Goal: Task Accomplishment & Management: Manage account settings

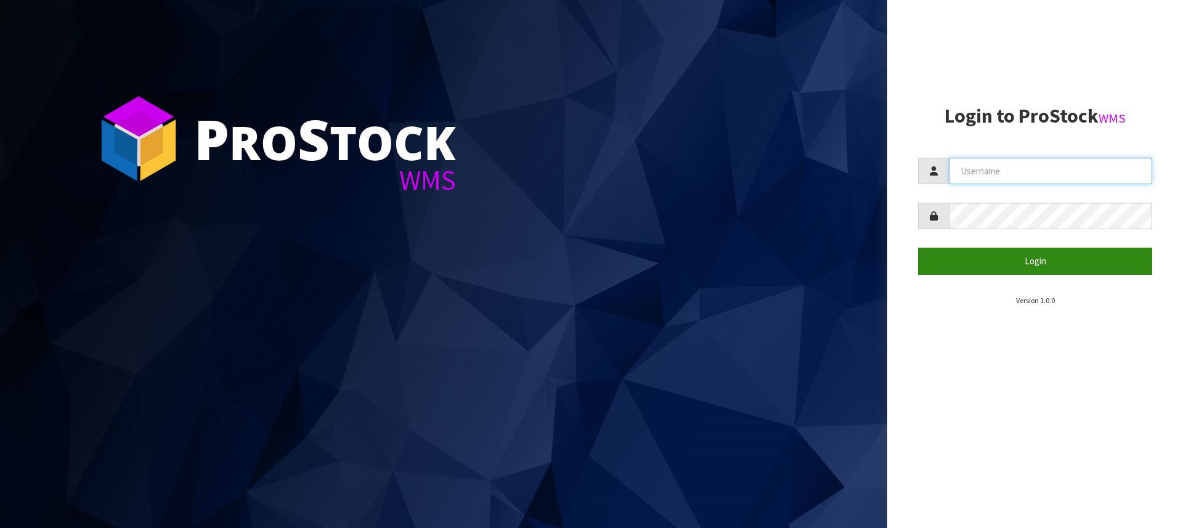
type input "[PERSON_NAME][EMAIL_ADDRESS][DOMAIN_NAME]"
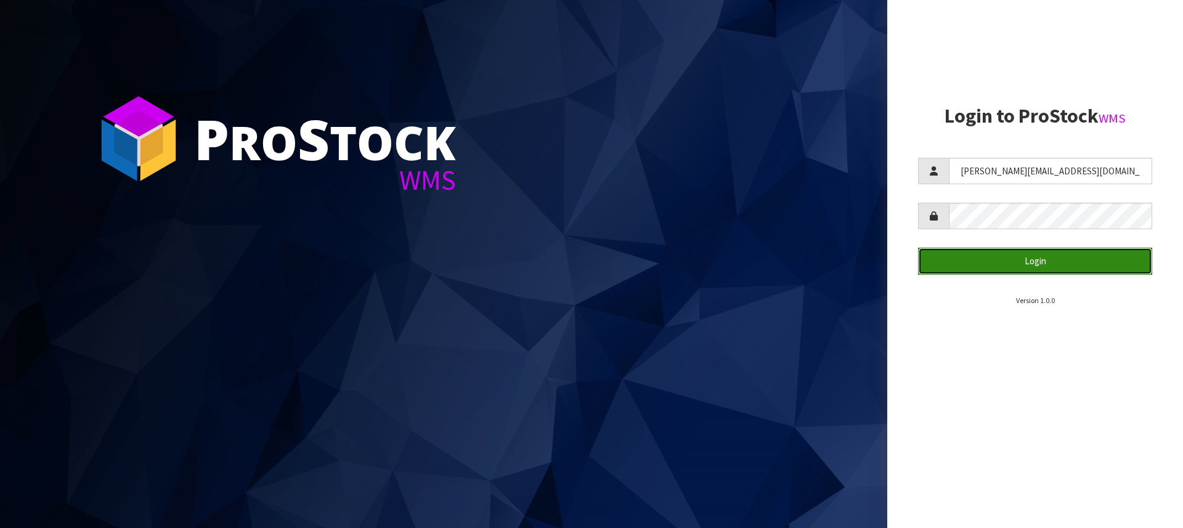
click at [1007, 264] on button "Login" at bounding box center [1035, 261] width 234 height 27
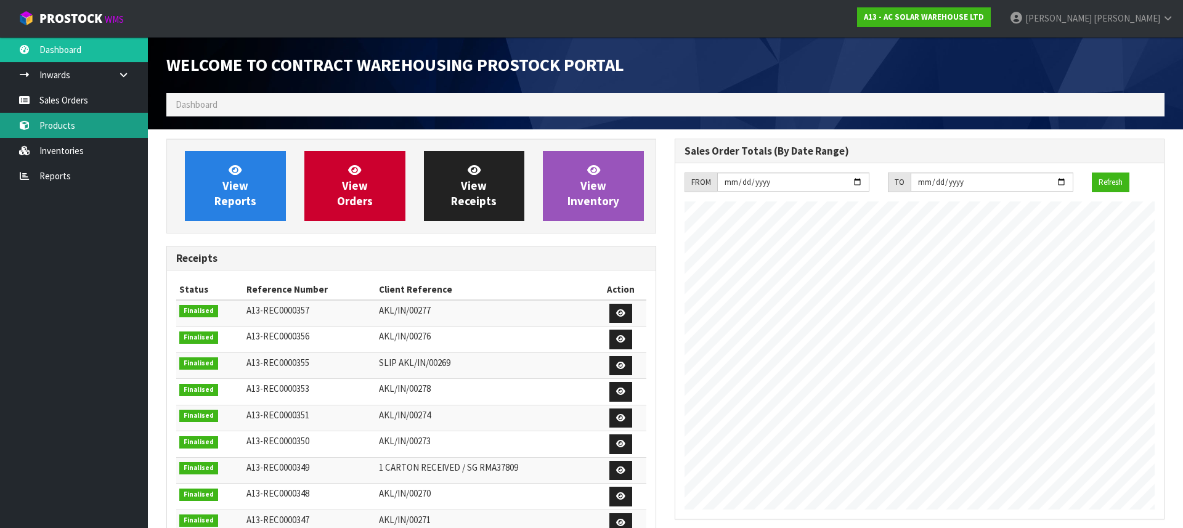
scroll to position [724, 509]
click at [89, 134] on link "Products" at bounding box center [74, 125] width 148 height 25
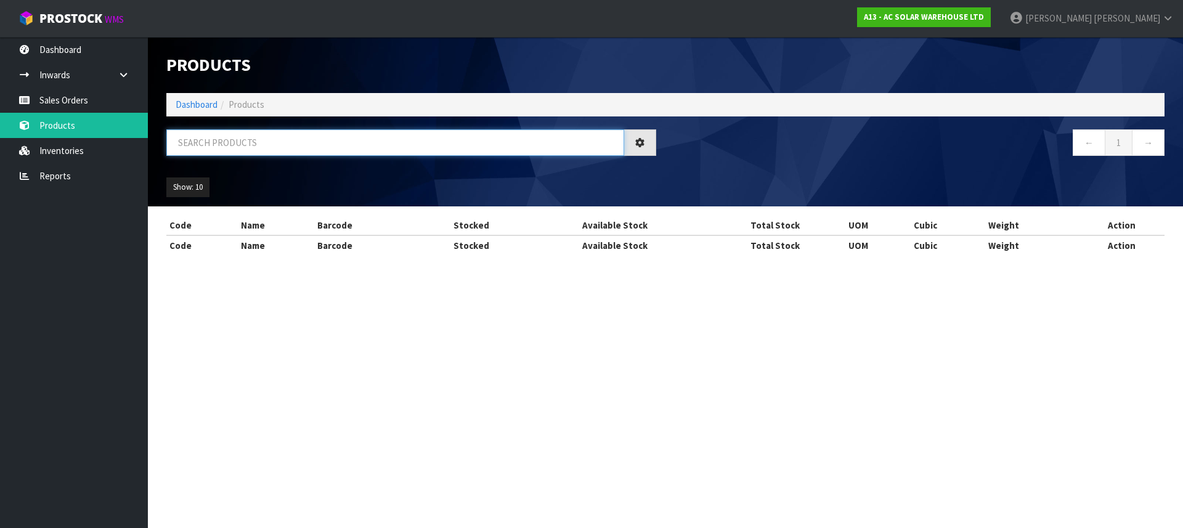
click at [213, 147] on input "text" at bounding box center [395, 142] width 458 height 27
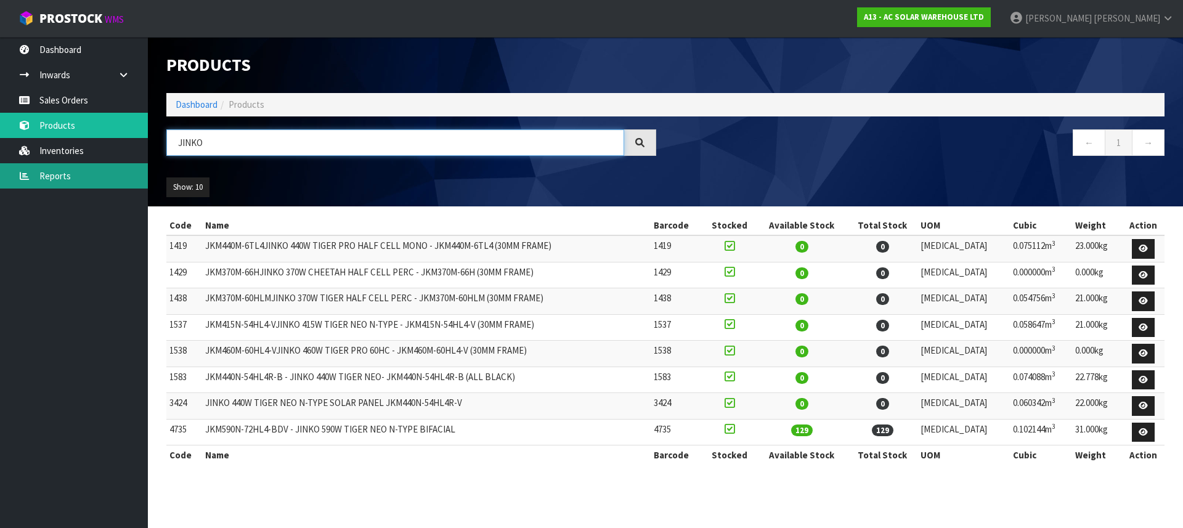
type input "JINKO"
click at [53, 181] on link "Reports" at bounding box center [74, 175] width 148 height 25
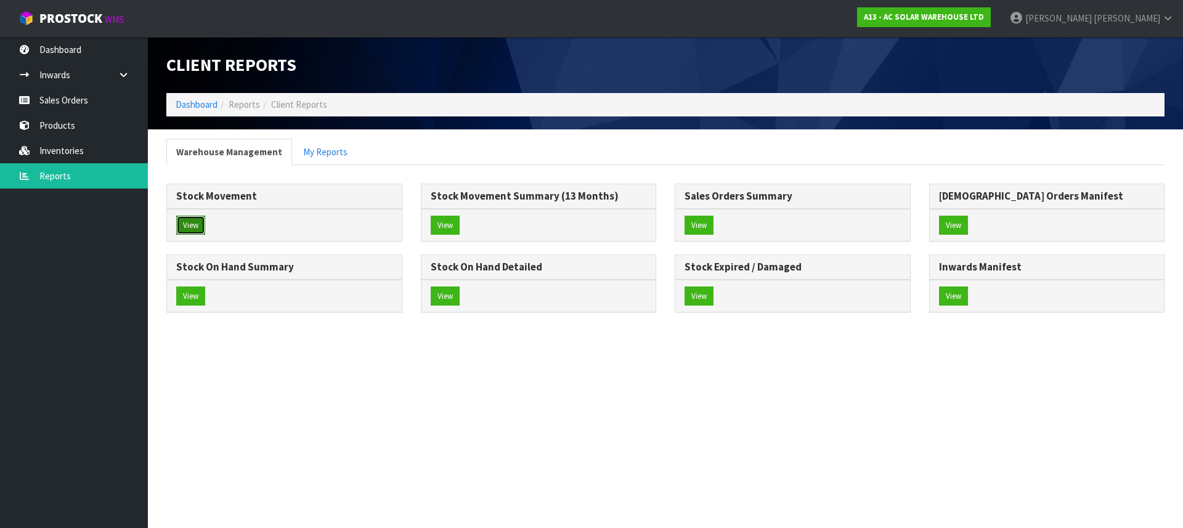
click at [184, 226] on button "View" at bounding box center [190, 226] width 29 height 20
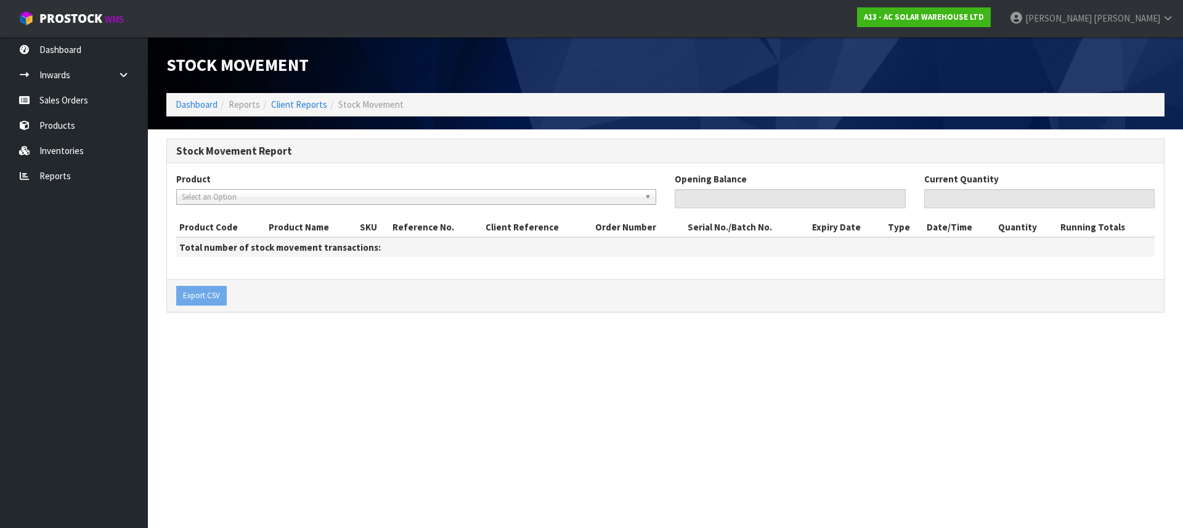
click at [493, 195] on span "Select an Option" at bounding box center [411, 197] width 458 height 15
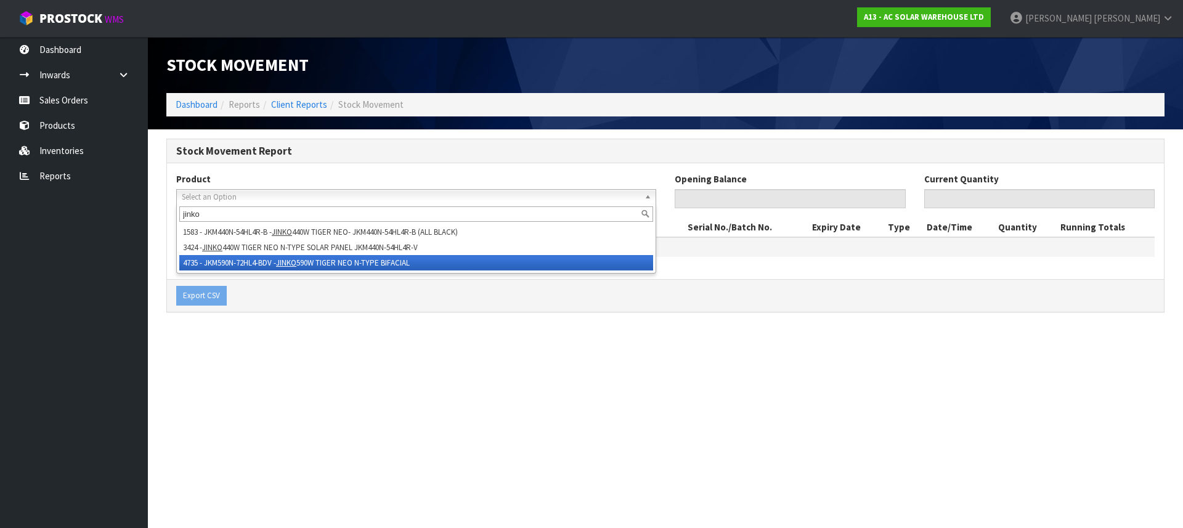
type input "jinko"
click at [359, 261] on li "4735 - JKM590N-72HL4-BDV - JINKO 590W TIGER NEO N-TYPE BIFACIAL" at bounding box center [416, 262] width 474 height 15
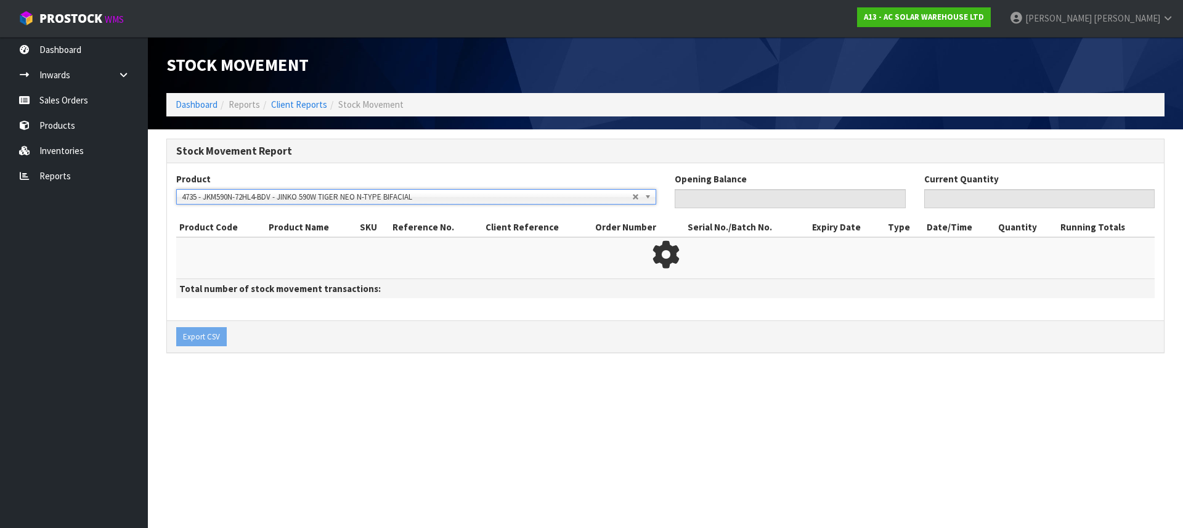
type input "0"
type input "129"
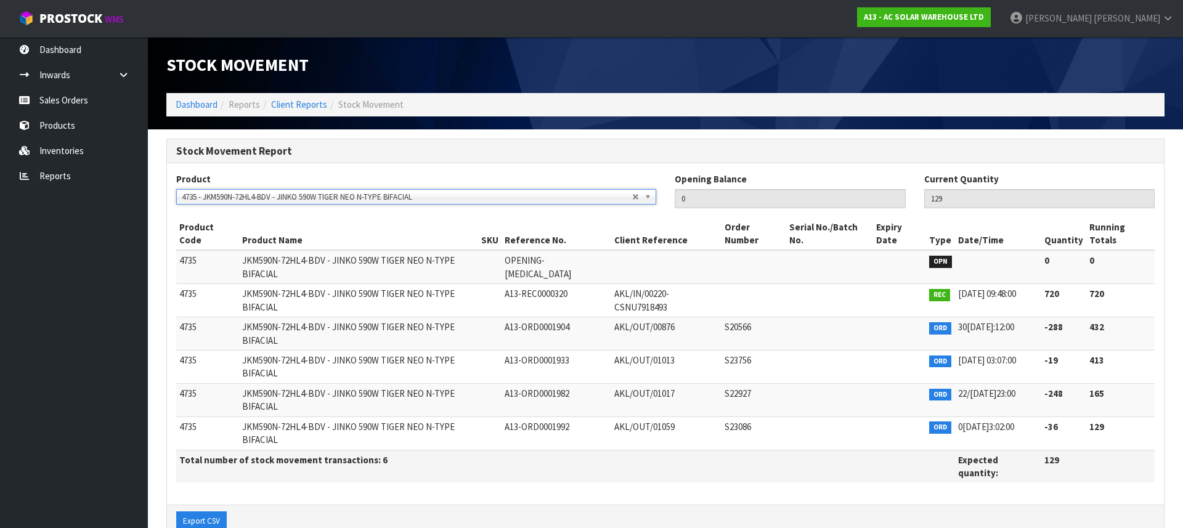
click at [1060, 388] on strong "-248" at bounding box center [1054, 394] width 18 height 12
click at [54, 129] on link "Products" at bounding box center [74, 125] width 148 height 25
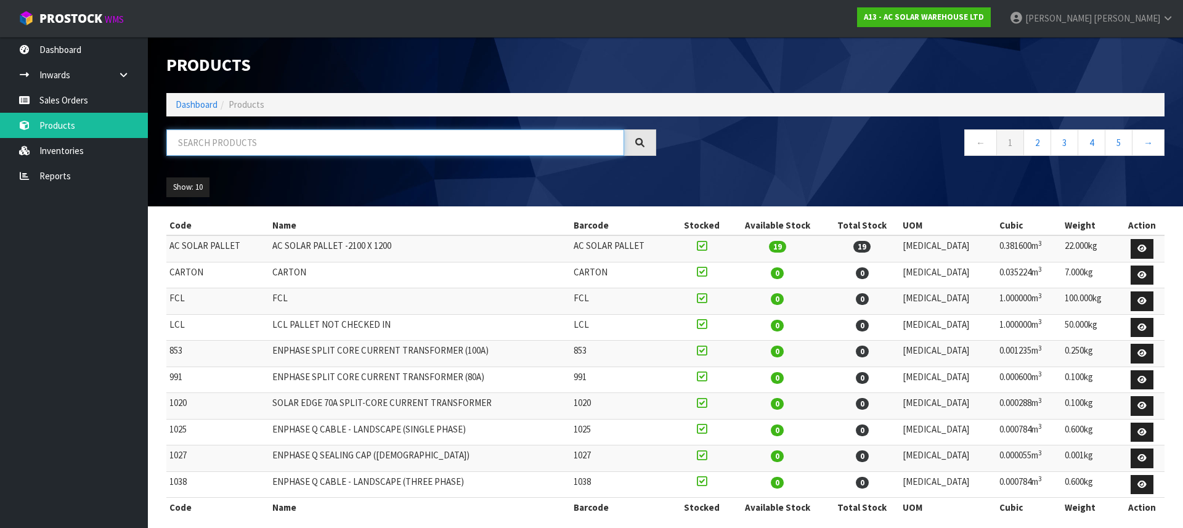
click at [251, 140] on input "text" at bounding box center [395, 142] width 458 height 27
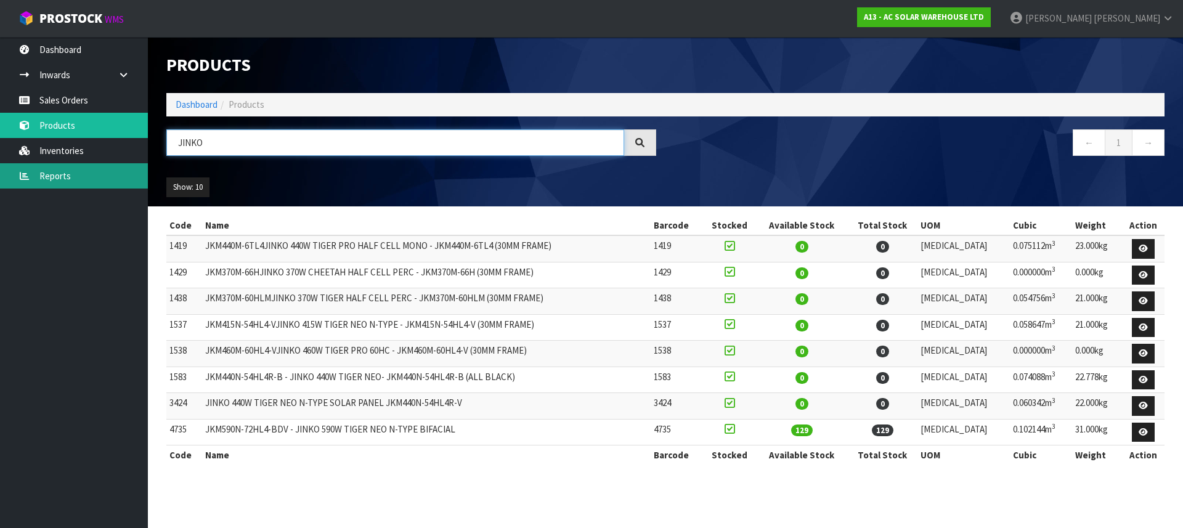
type input "JINKO"
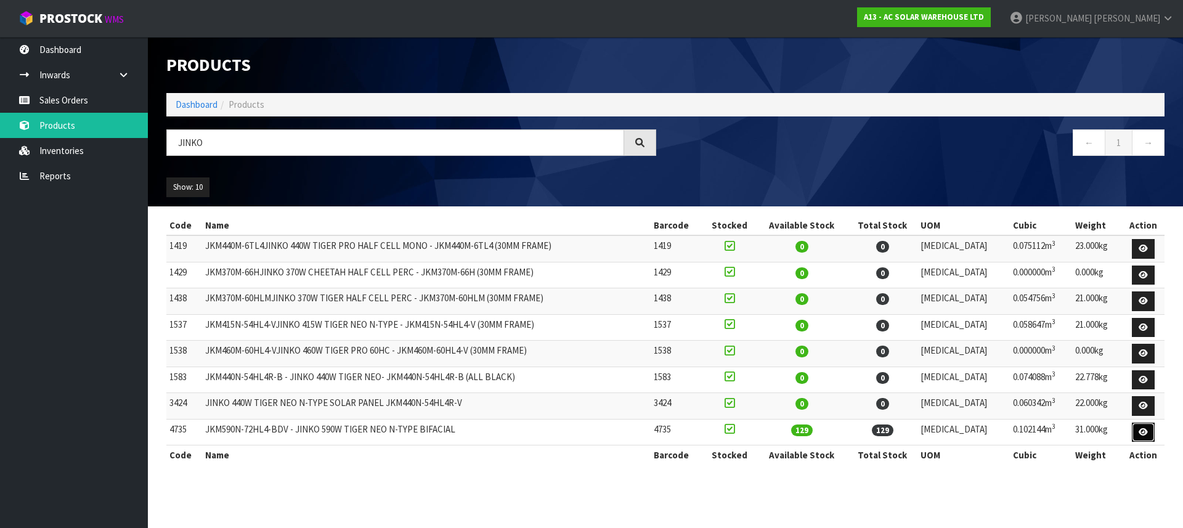
click at [1143, 430] on icon at bounding box center [1143, 432] width 9 height 8
click at [1142, 430] on icon at bounding box center [1143, 432] width 9 height 8
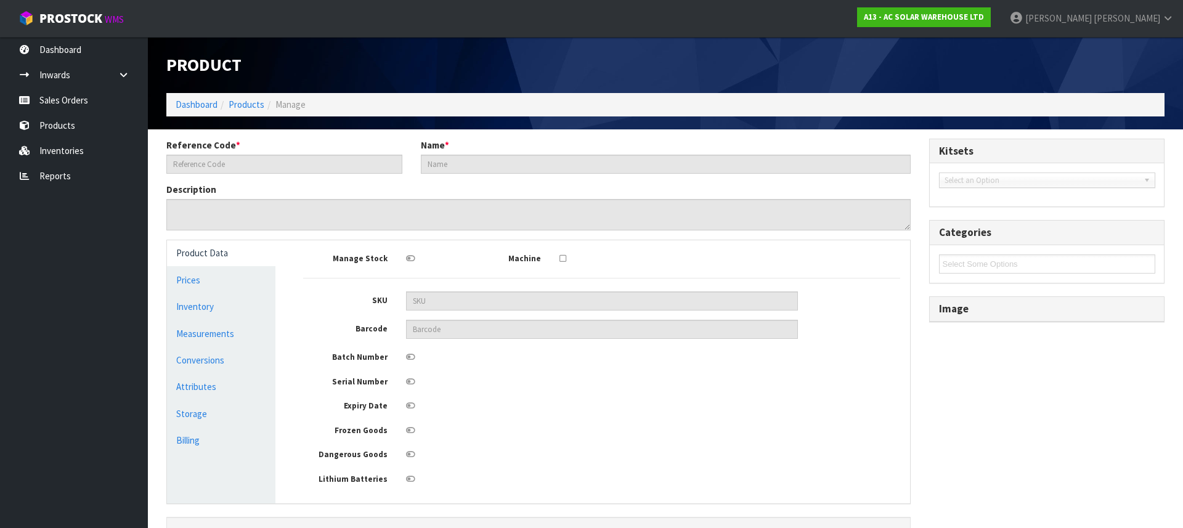
type input "4735"
type input "JKM590N-72HL4-BDV - JINKO 590W TIGER NEO N-TYPE BIFACIAL"
click at [205, 369] on link "Conversions" at bounding box center [221, 360] width 108 height 25
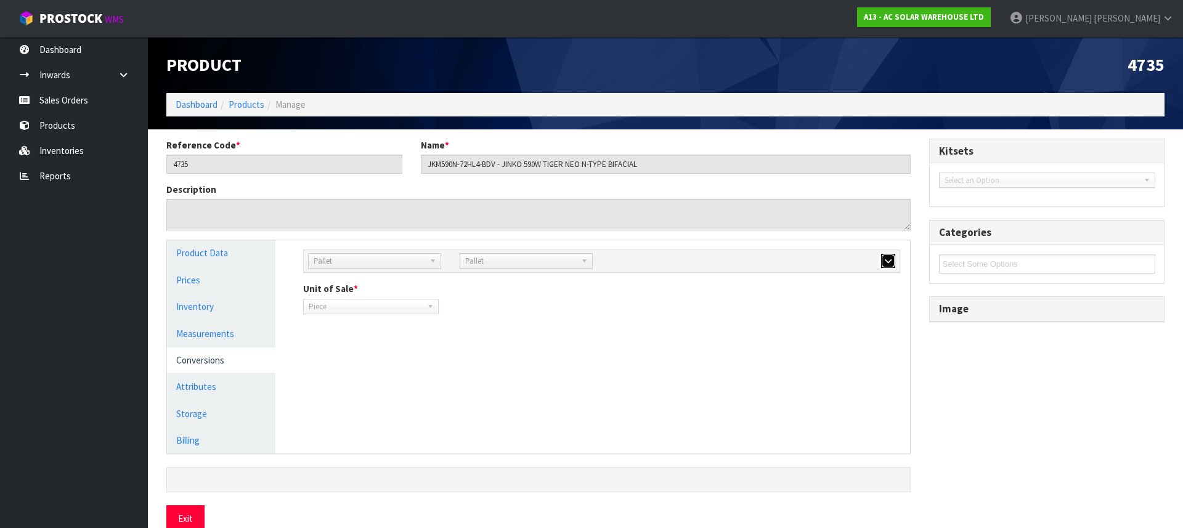
click at [888, 260] on icon "button" at bounding box center [888, 261] width 7 height 8
